Goal: Obtain resource: Download file/media

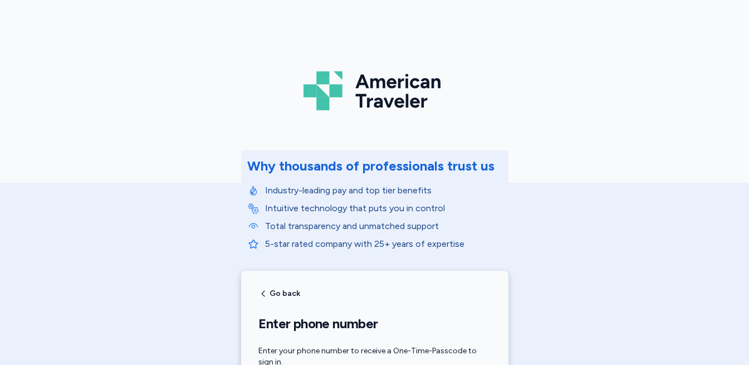
scroll to position [223, 0]
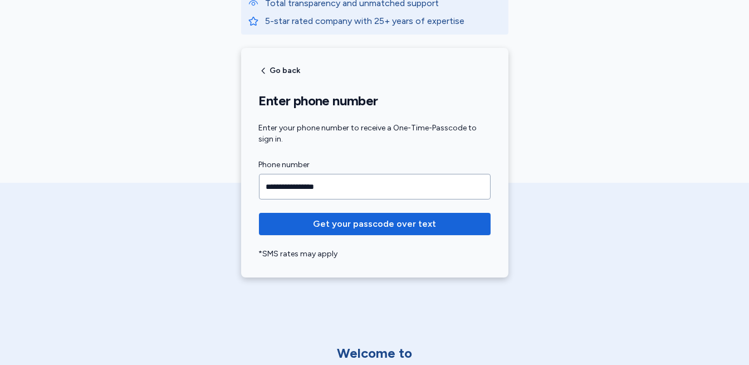
type input "**********"
click at [259, 213] on button "Get your passcode over text" at bounding box center [375, 224] width 232 height 22
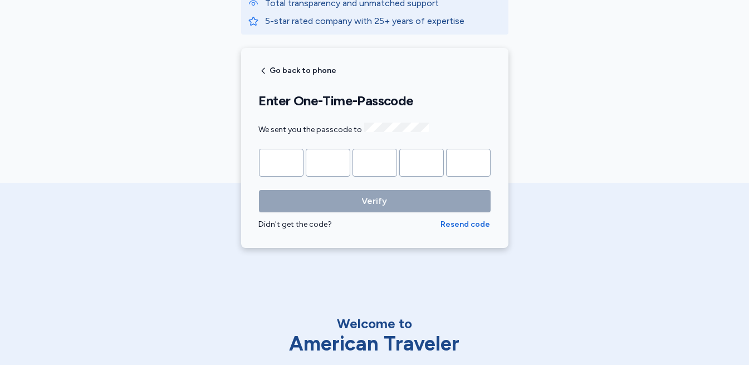
type input "*"
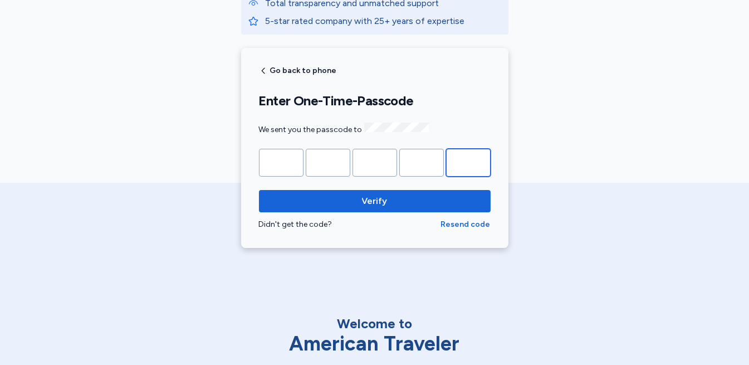
type input "*"
click at [259, 190] on button "Verify" at bounding box center [375, 201] width 232 height 22
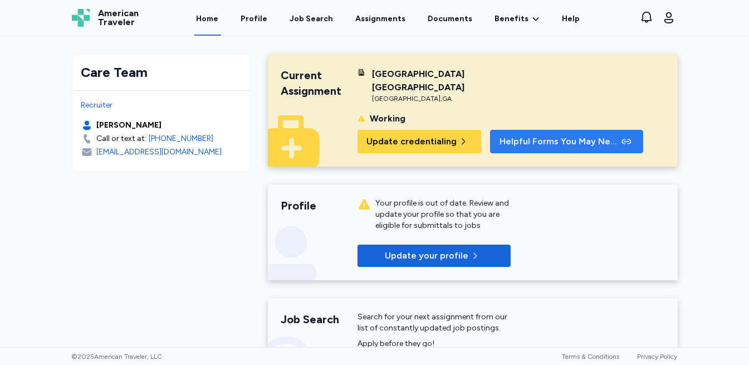
click at [542, 135] on span "Helpful Forms You May Need" at bounding box center [559, 141] width 119 height 13
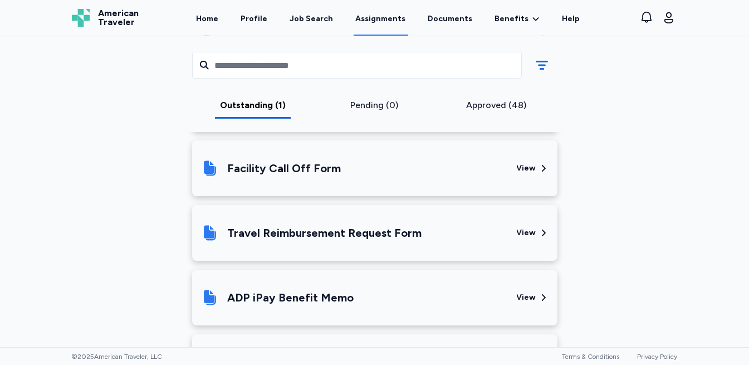
scroll to position [535, 0]
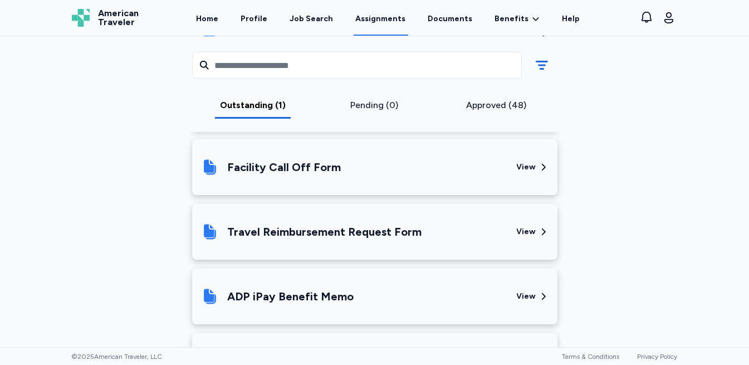
click at [518, 234] on div "View" at bounding box center [527, 231] width 20 height 11
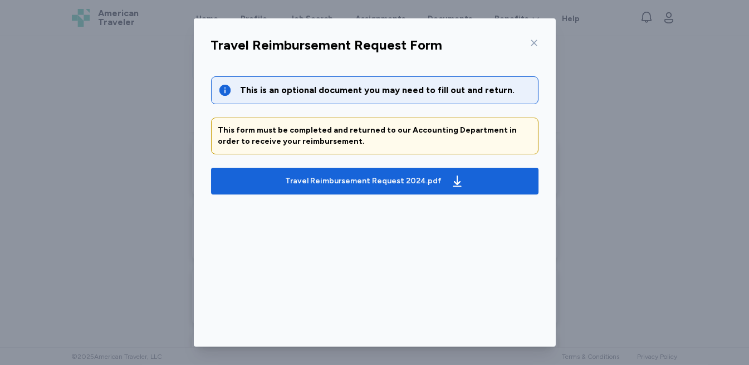
click at [406, 91] on div "This is an optional document you may need to fill out and return." at bounding box center [386, 90] width 291 height 13
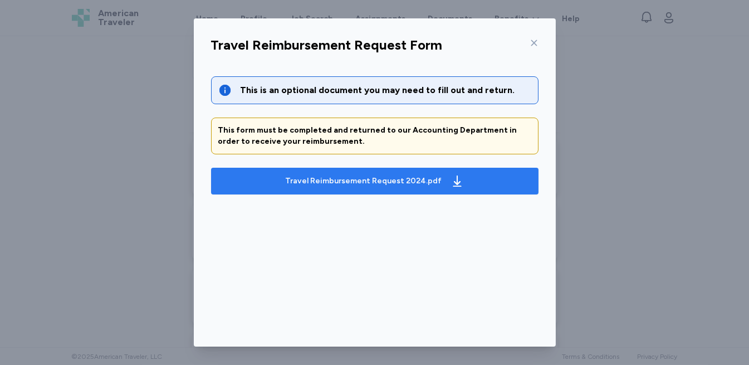
click at [402, 179] on div "Travel Reimbursement Request 2024.pdf" at bounding box center [363, 181] width 157 height 11
